Goal: Task Accomplishment & Management: Complete application form

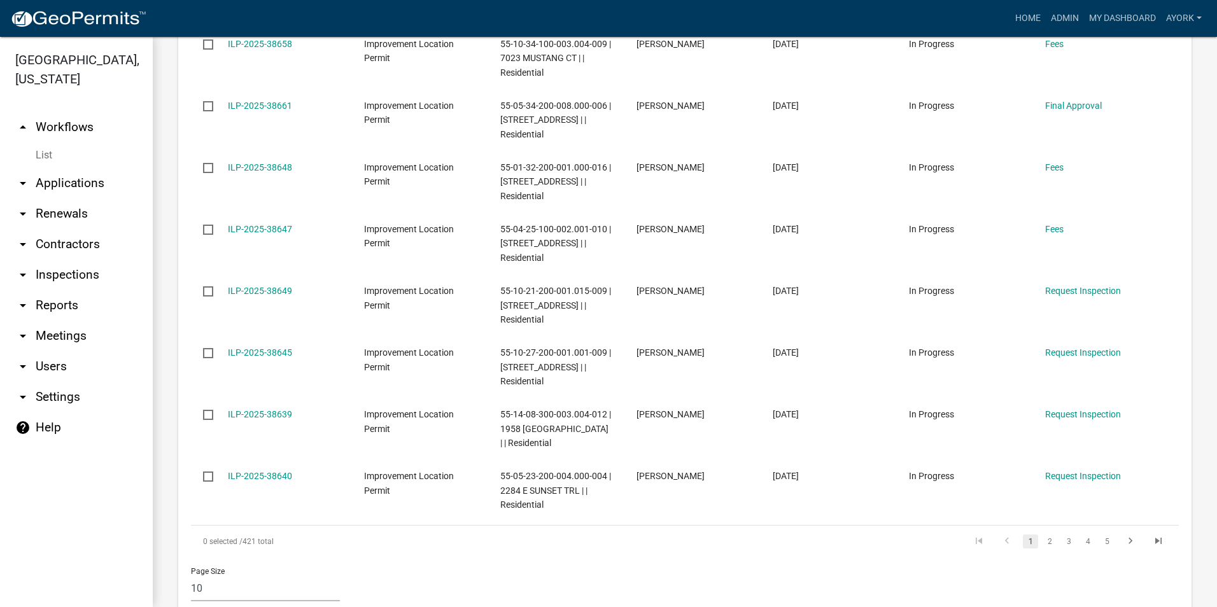
scroll to position [764, 0]
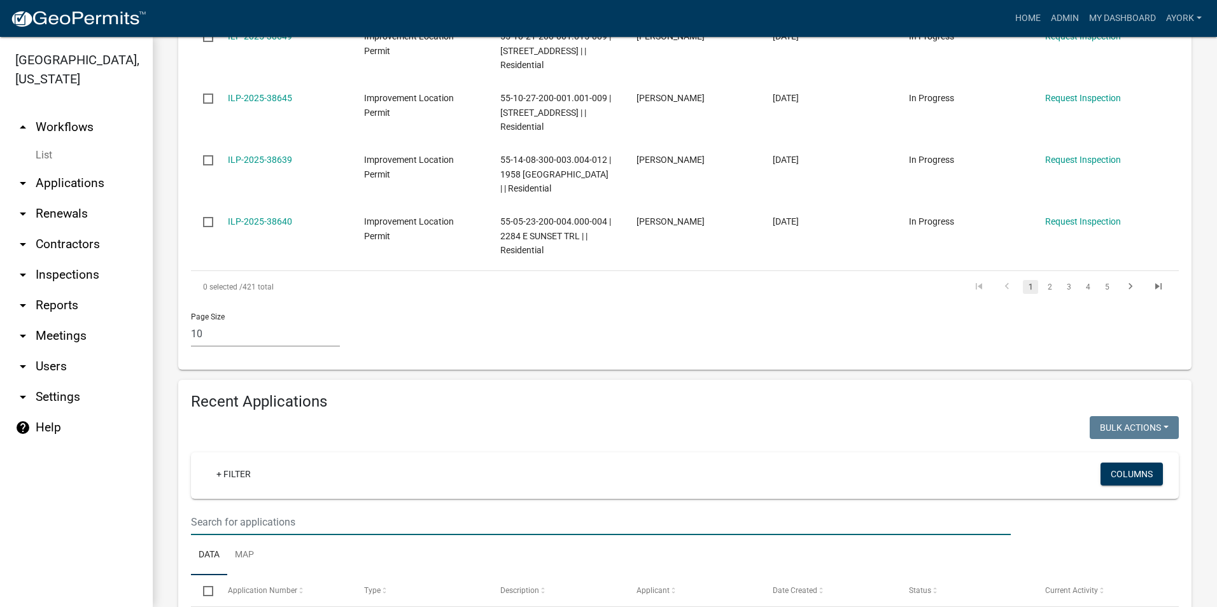
click at [302, 527] on input "text" at bounding box center [601, 522] width 820 height 26
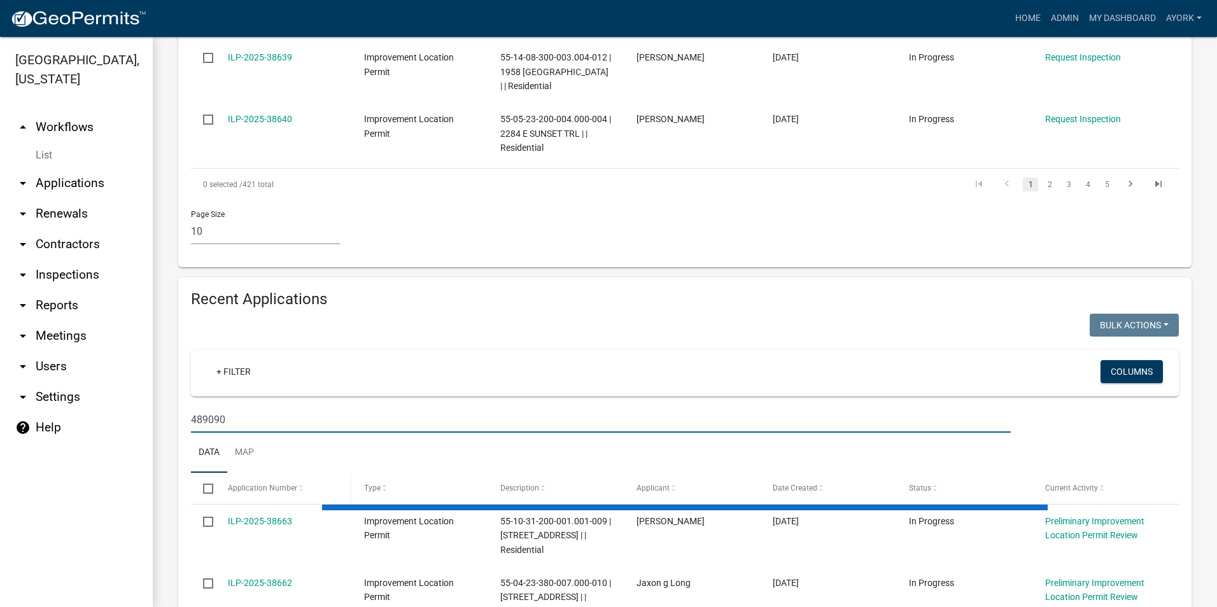
scroll to position [891, 0]
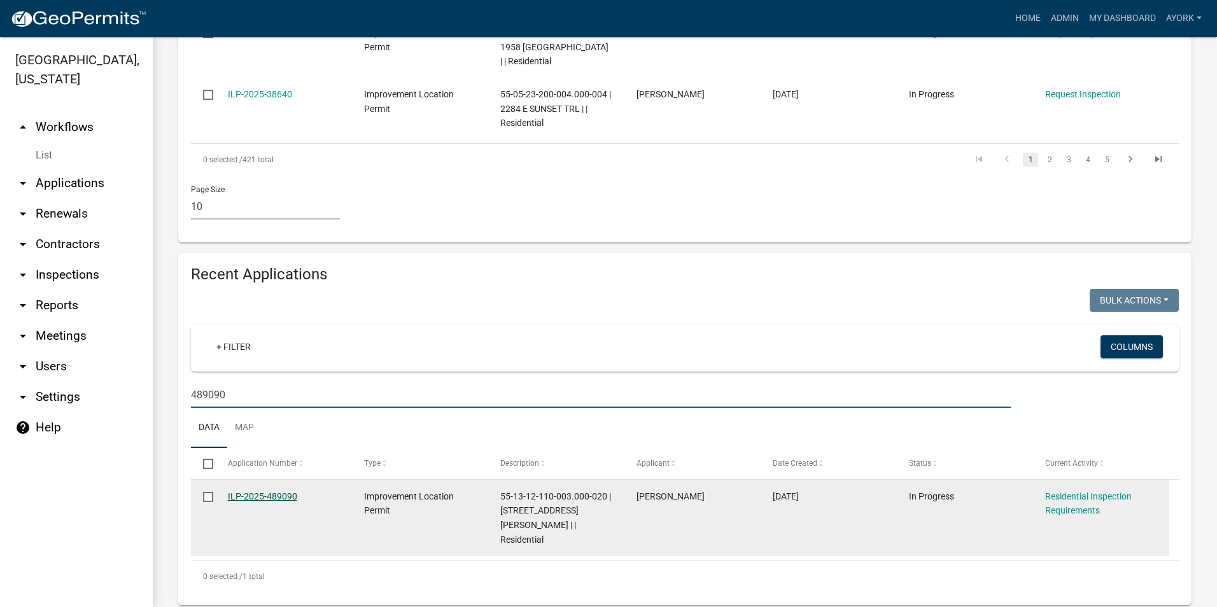
type input "489090"
click at [272, 494] on link "ILP-2025-489090" at bounding box center [262, 496] width 69 height 10
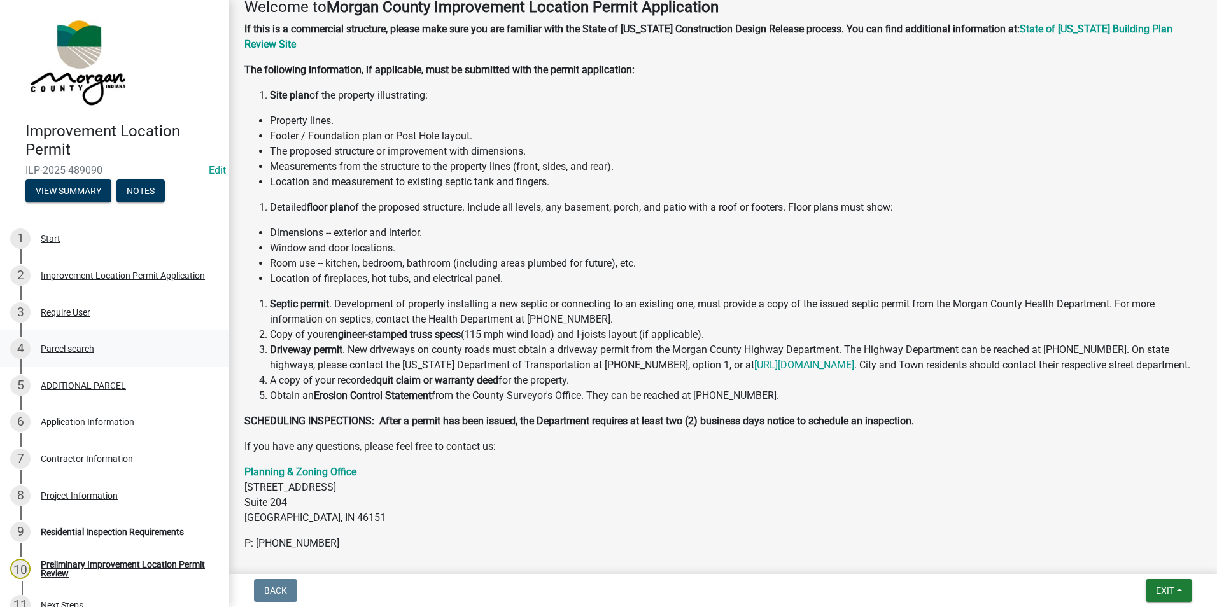
scroll to position [227, 0]
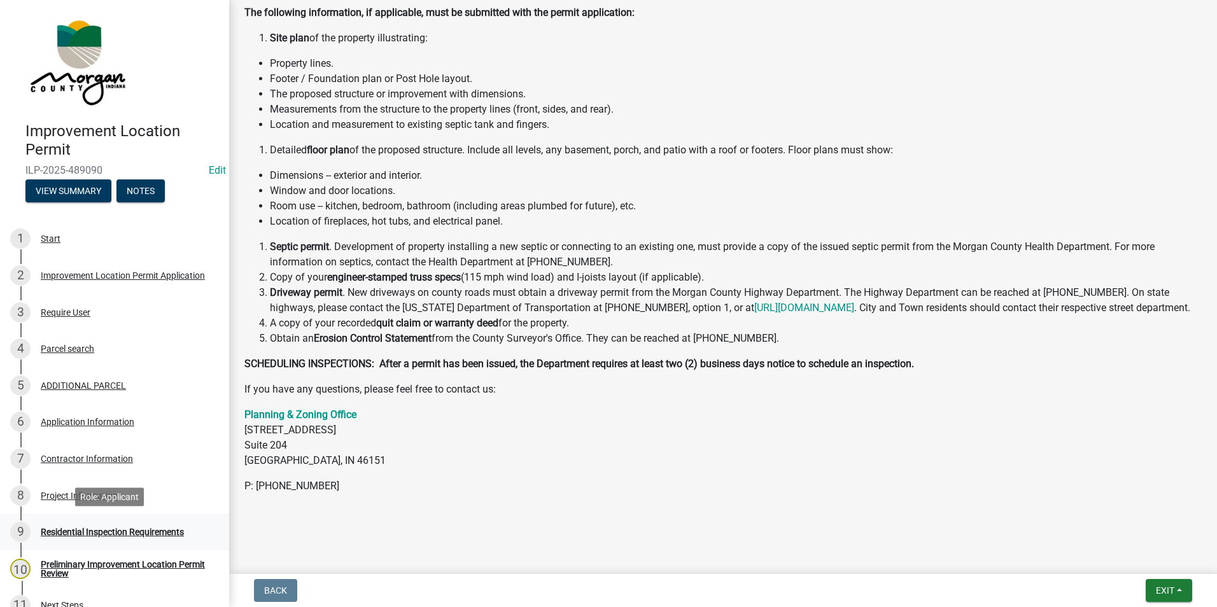
click at [106, 525] on div "9 Residential Inspection Requirements" at bounding box center [109, 532] width 199 height 20
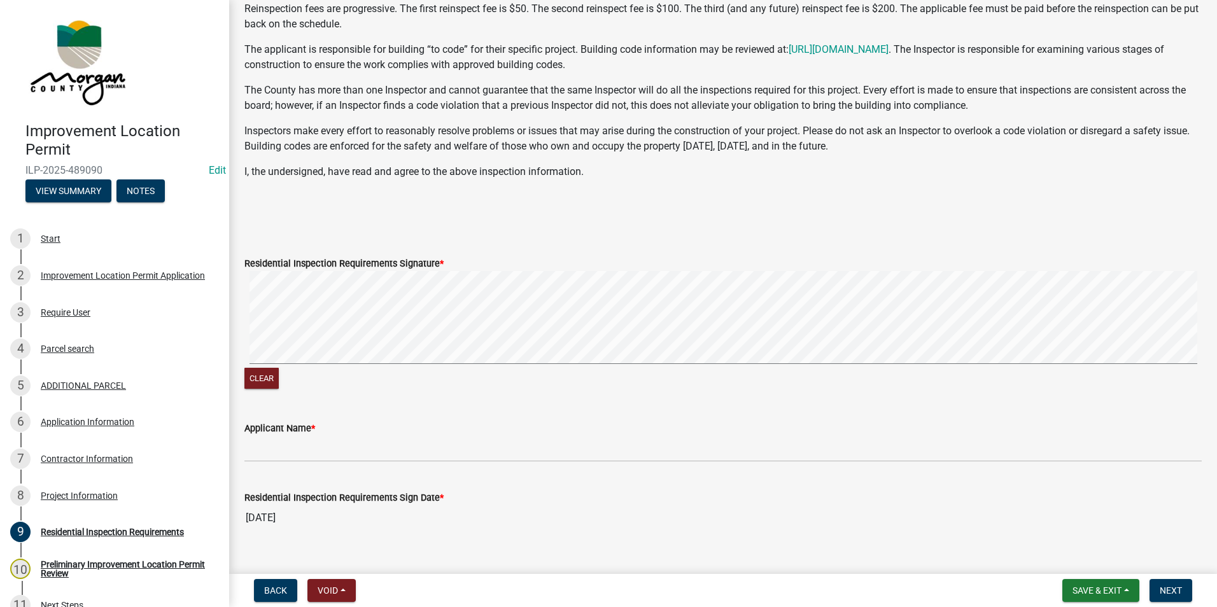
scroll to position [191, 0]
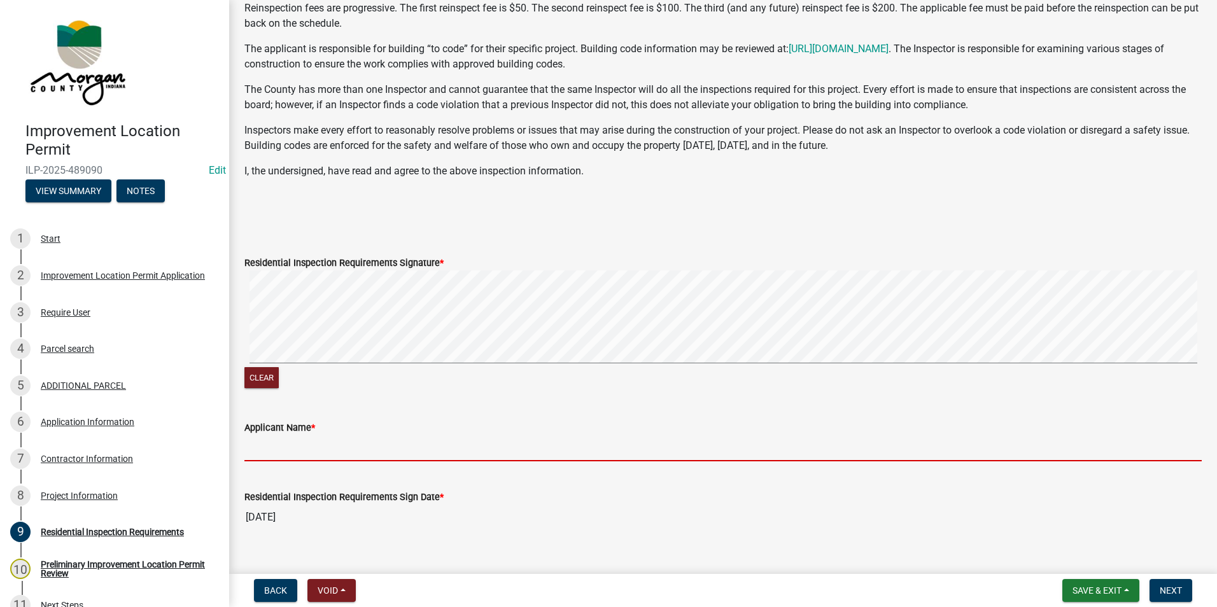
click at [335, 451] on input "Applicant Name *" at bounding box center [722, 448] width 957 height 26
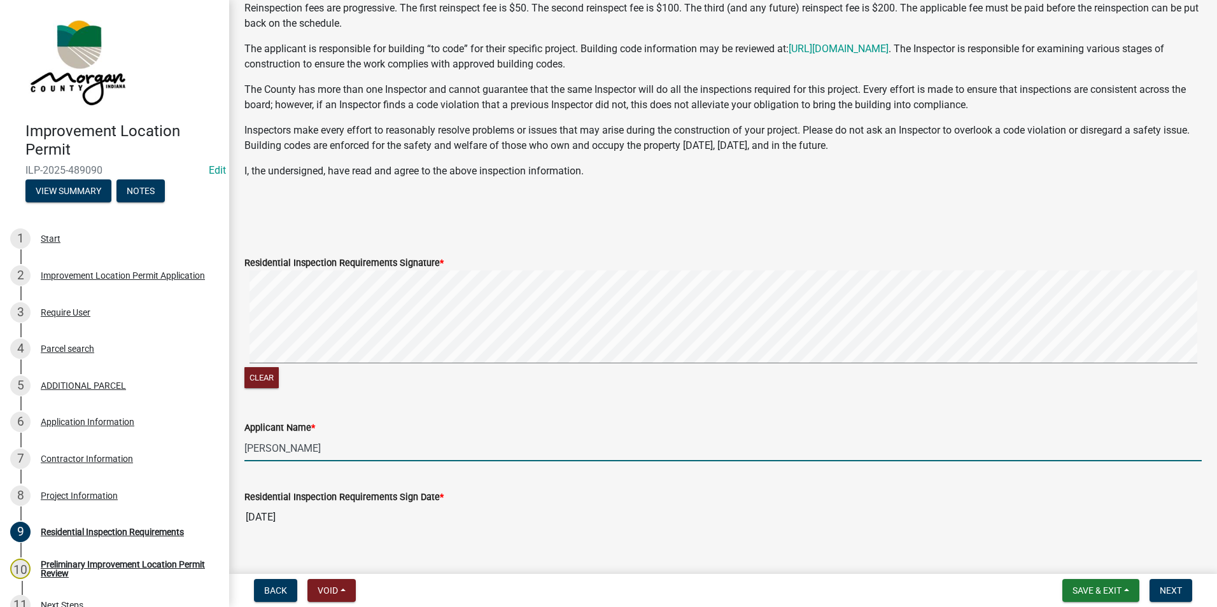
scroll to position [212, 0]
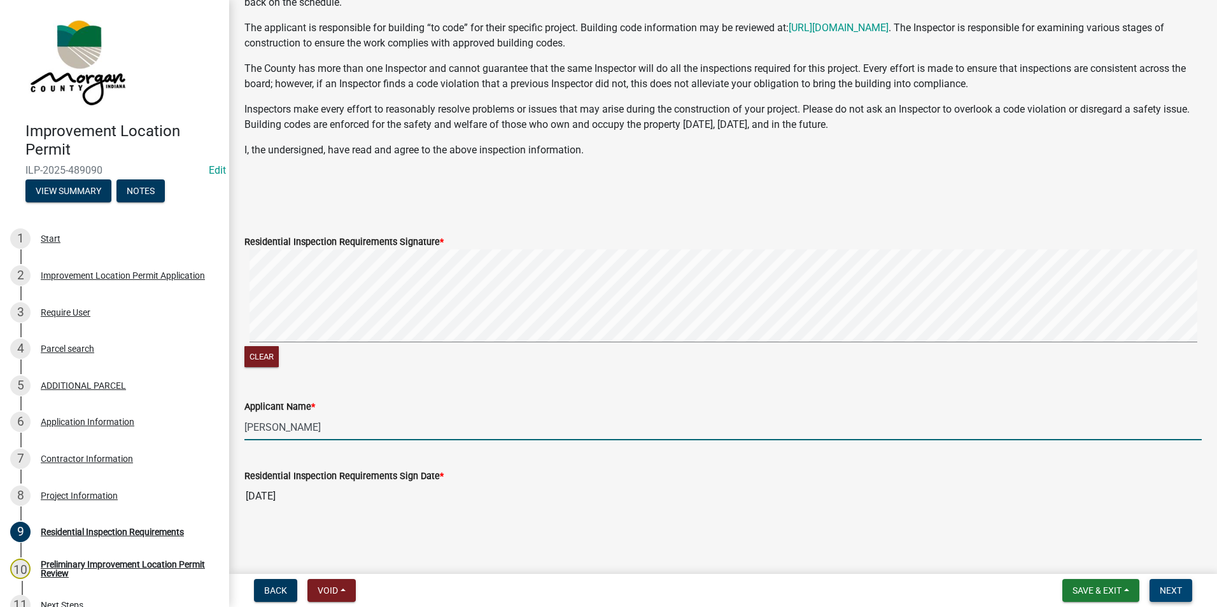
type input "[PERSON_NAME]"
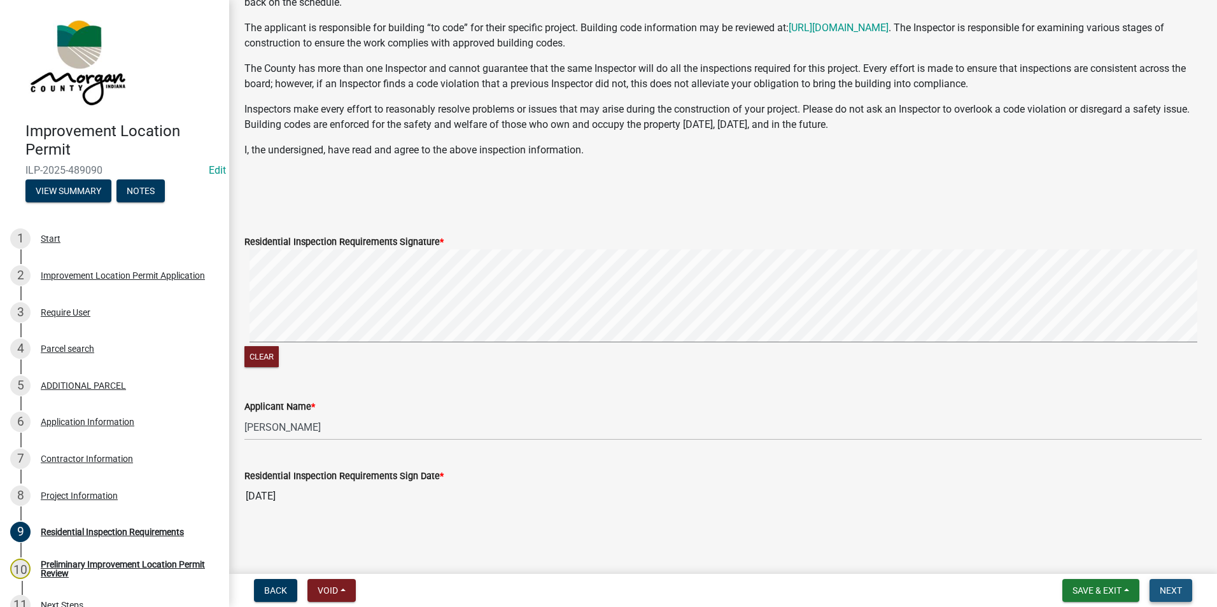
click at [1182, 591] on button "Next" at bounding box center [1170, 590] width 43 height 23
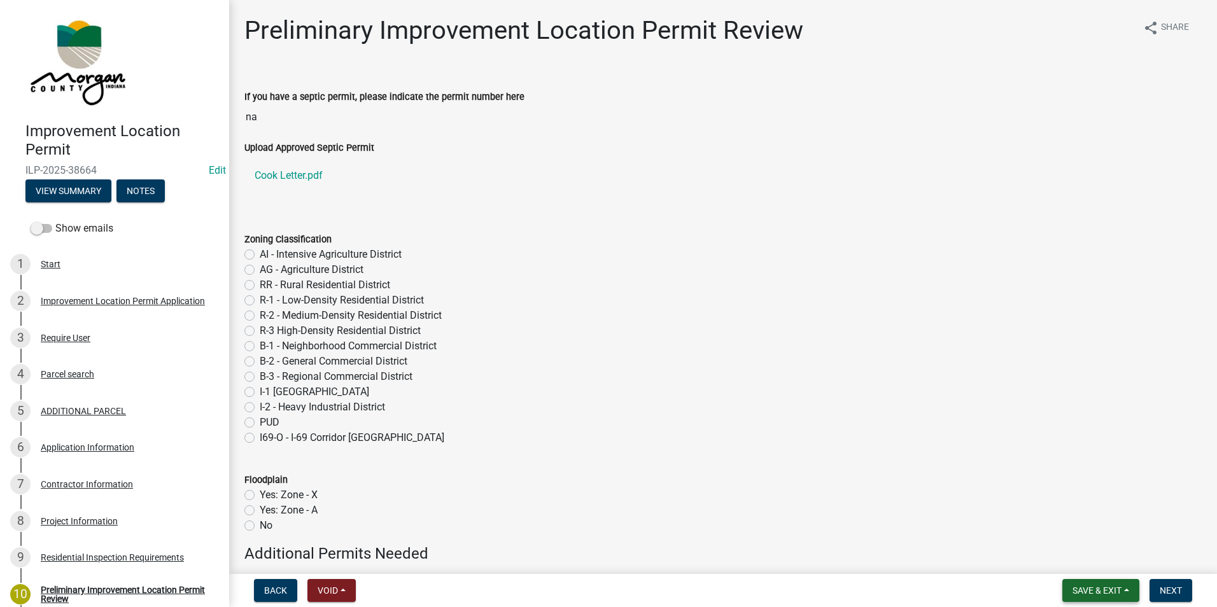
click at [1098, 585] on button "Save & Exit" at bounding box center [1100, 590] width 77 height 23
click at [1092, 563] on button "Save & Exit" at bounding box center [1088, 557] width 102 height 31
